Goal: Navigation & Orientation: Find specific page/section

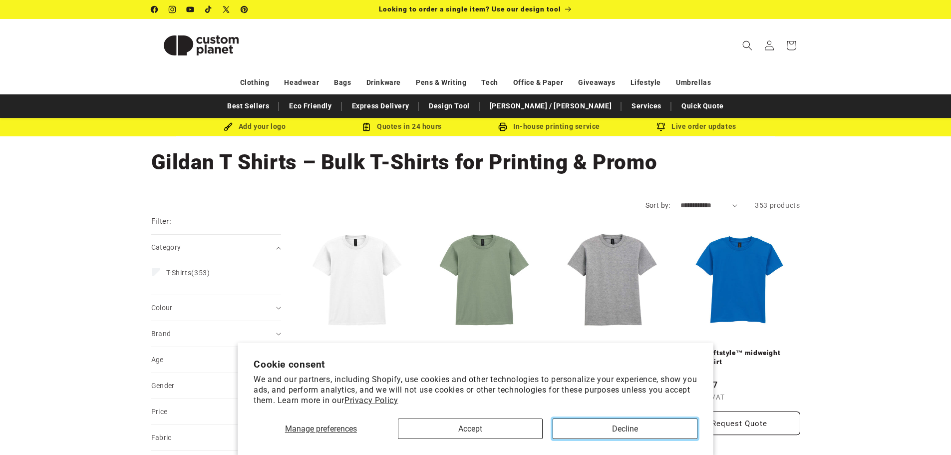
click at [622, 435] on button "Decline" at bounding box center [625, 429] width 145 height 20
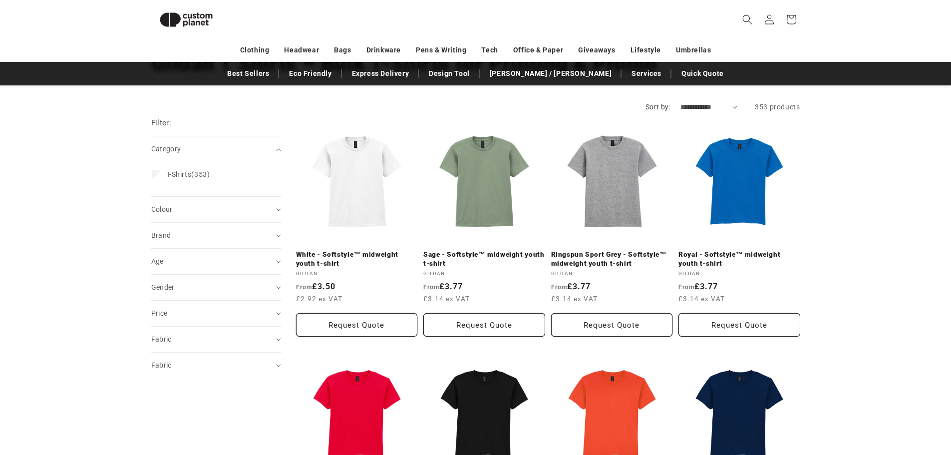
scroll to position [36, 0]
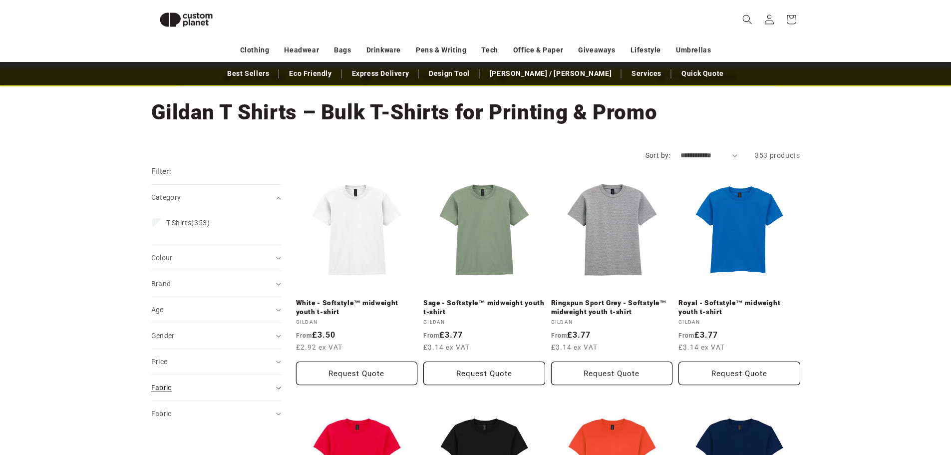
click at [168, 392] on div "Fabric (0)" at bounding box center [211, 388] width 121 height 10
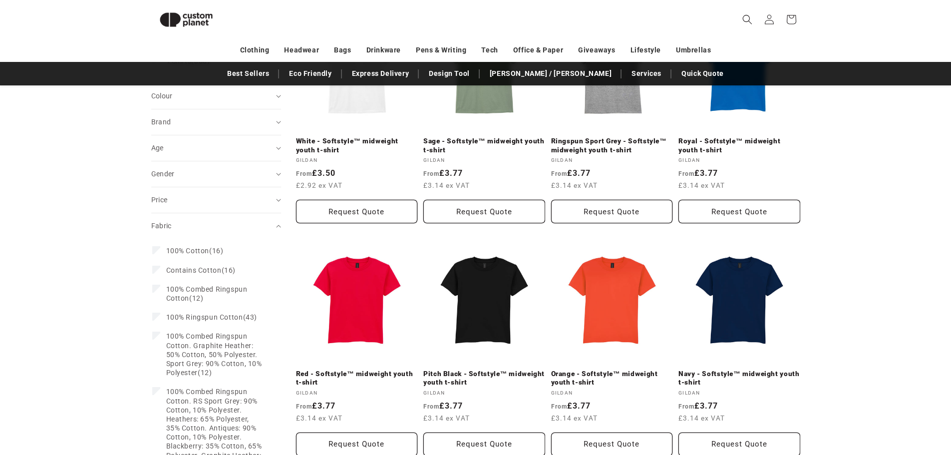
scroll to position [236, 0]
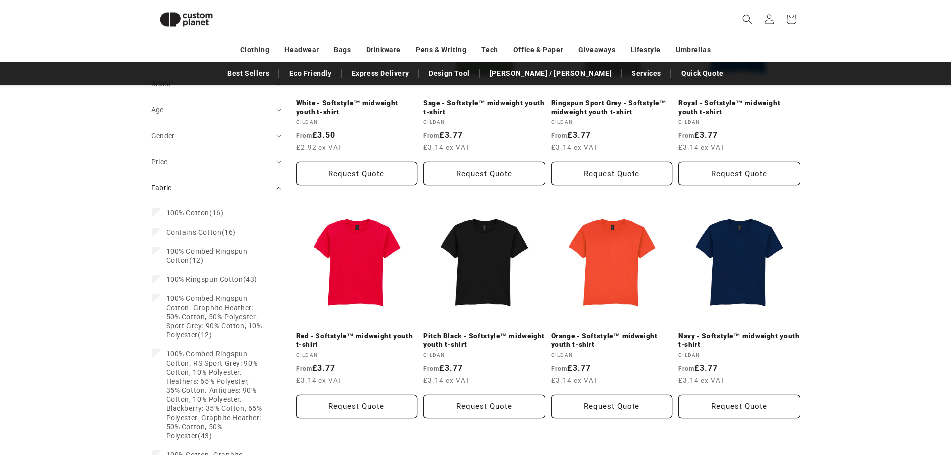
click at [186, 185] on div "Fabric (0)" at bounding box center [211, 188] width 121 height 10
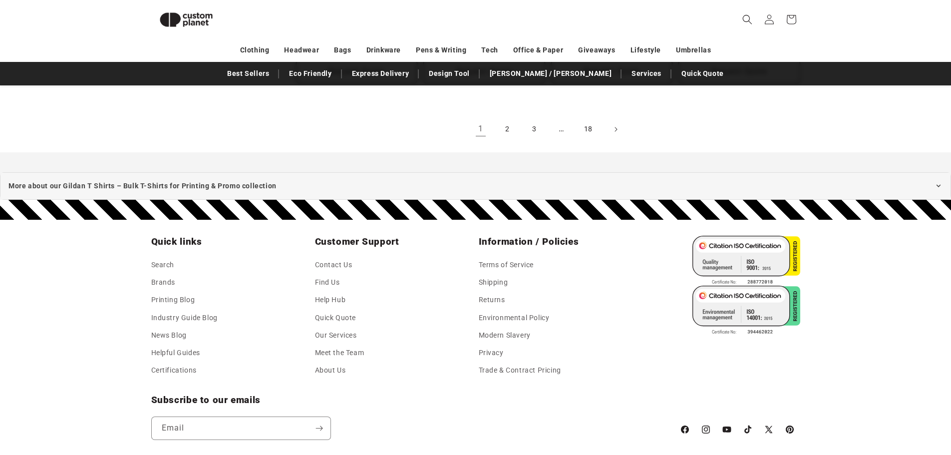
scroll to position [1130, 0]
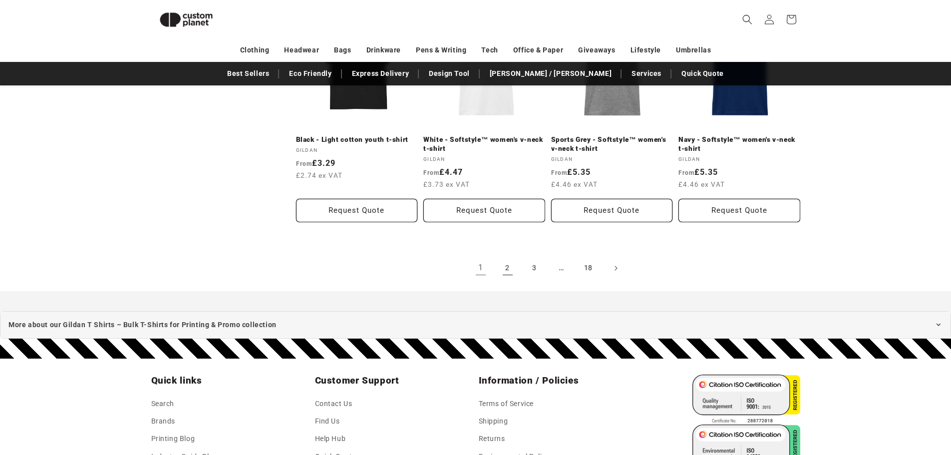
click at [509, 261] on link "2" at bounding box center [508, 268] width 22 height 22
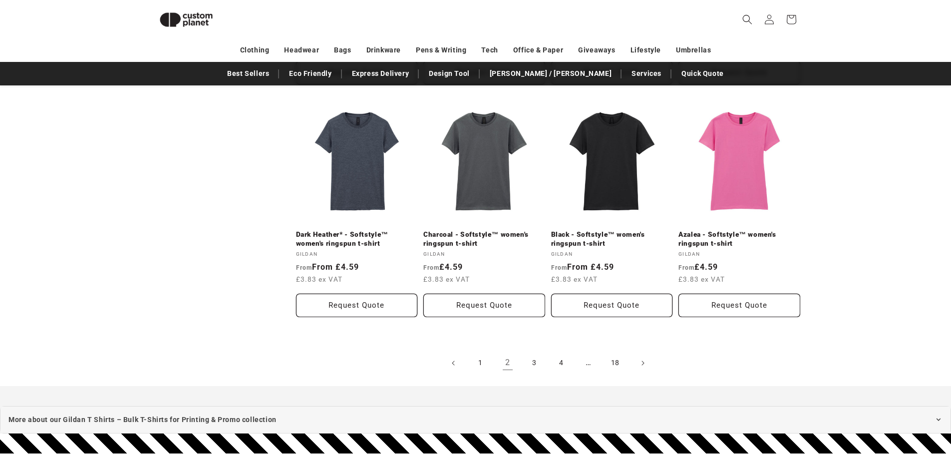
scroll to position [1185, 0]
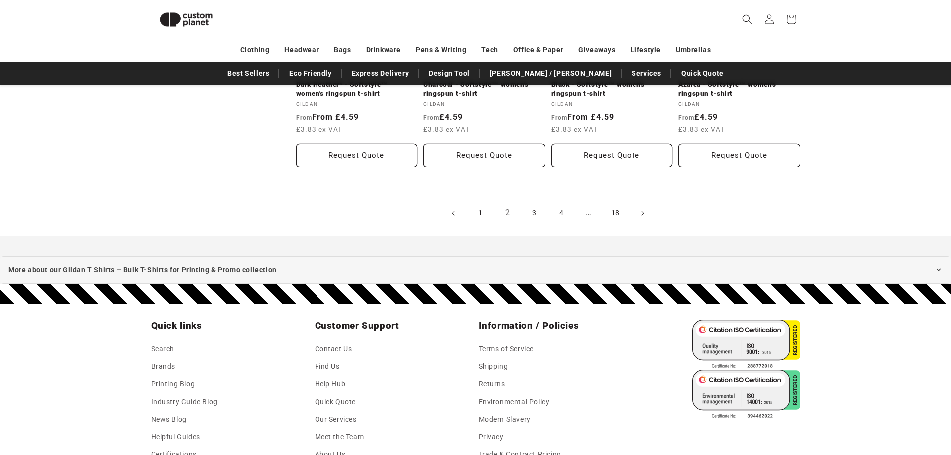
click at [530, 216] on link "3" at bounding box center [535, 213] width 22 height 22
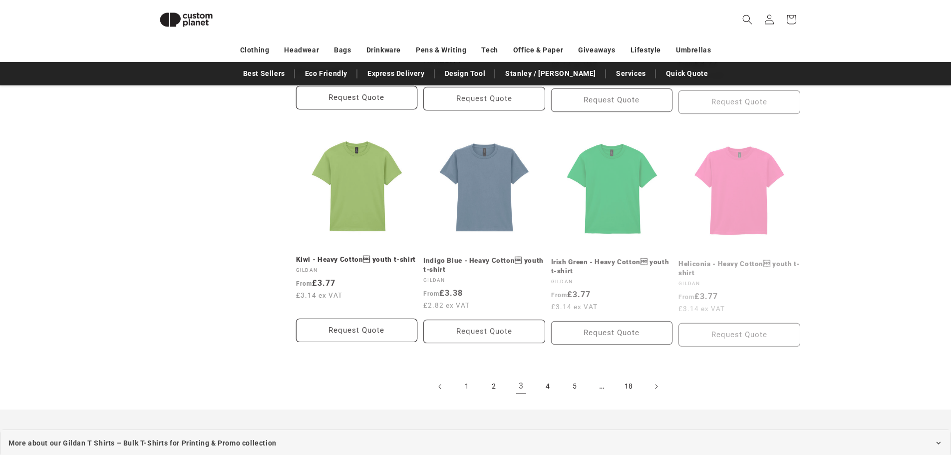
scroll to position [1236, 0]
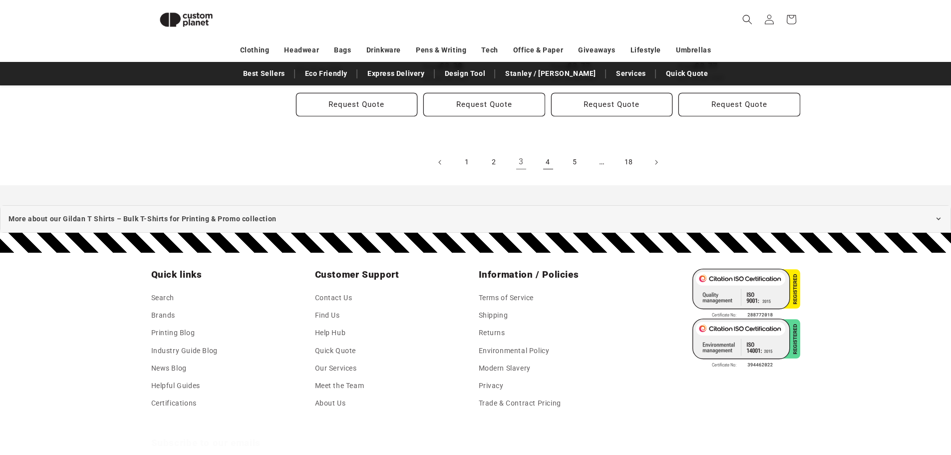
click at [543, 163] on link "4" at bounding box center [548, 162] width 22 height 22
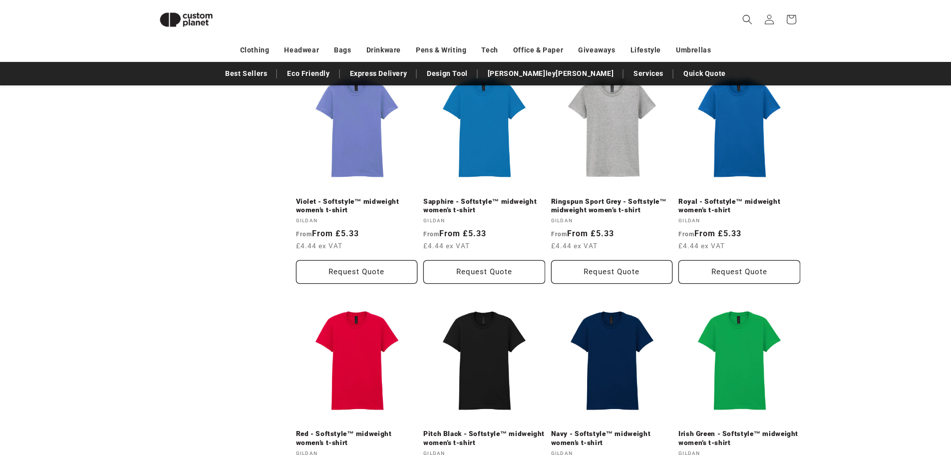
scroll to position [1085, 0]
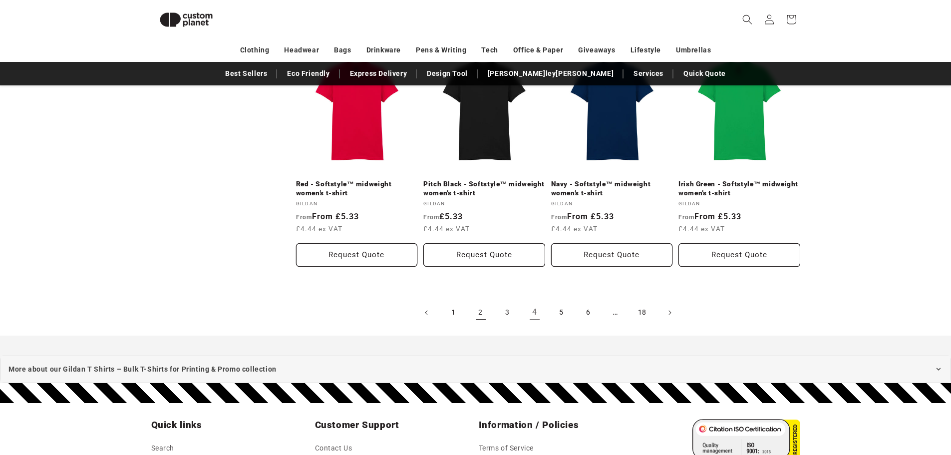
drag, startPoint x: 559, startPoint y: 314, endPoint x: 483, endPoint y: 302, distance: 76.8
click at [559, 314] on link "5" at bounding box center [562, 313] width 22 height 22
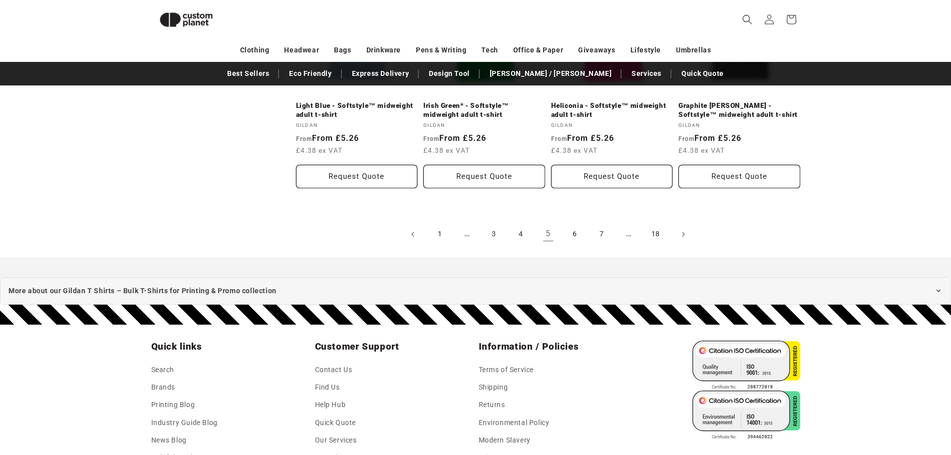
scroll to position [1285, 0]
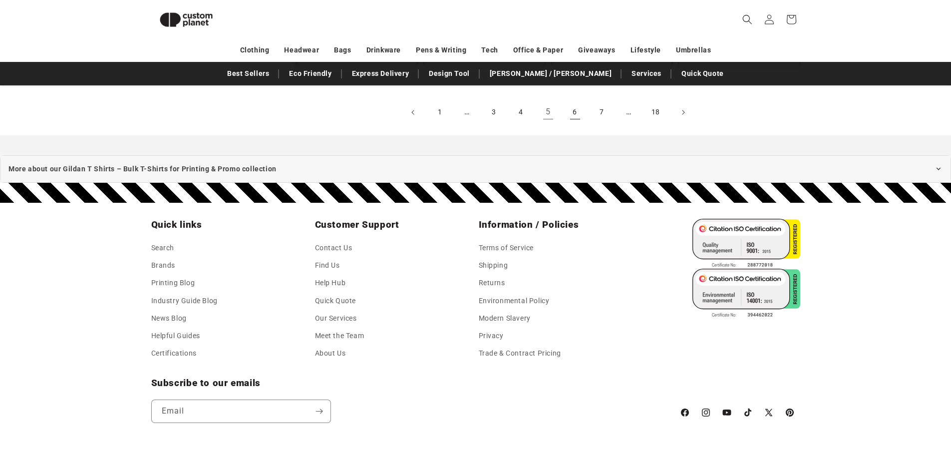
click at [573, 113] on link "6" at bounding box center [575, 112] width 22 height 22
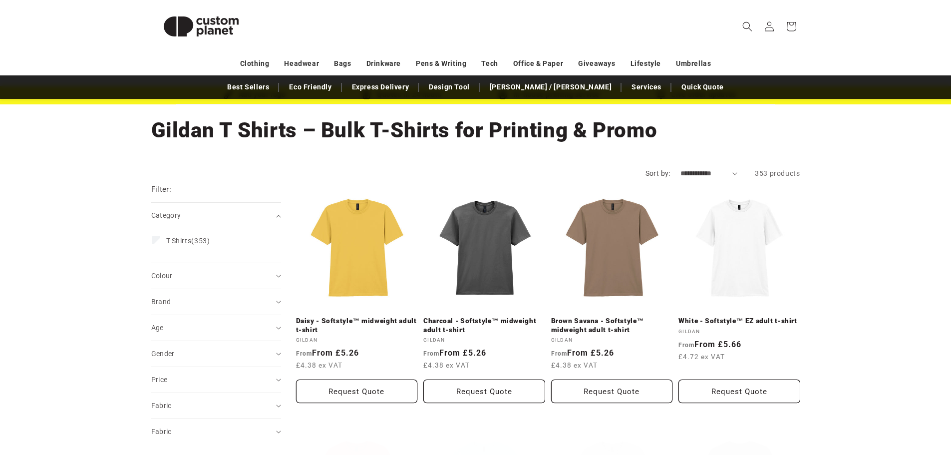
scroll to position [50, 0]
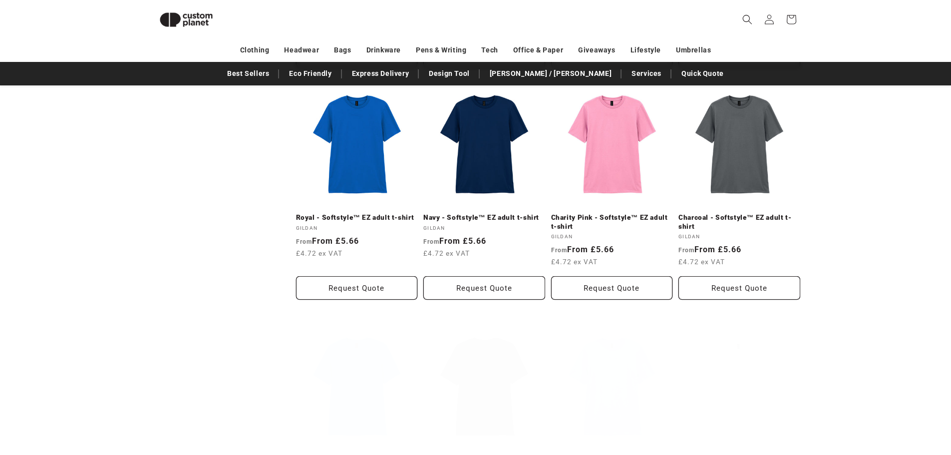
scroll to position [686, 0]
